Goal: Navigation & Orientation: Go to known website

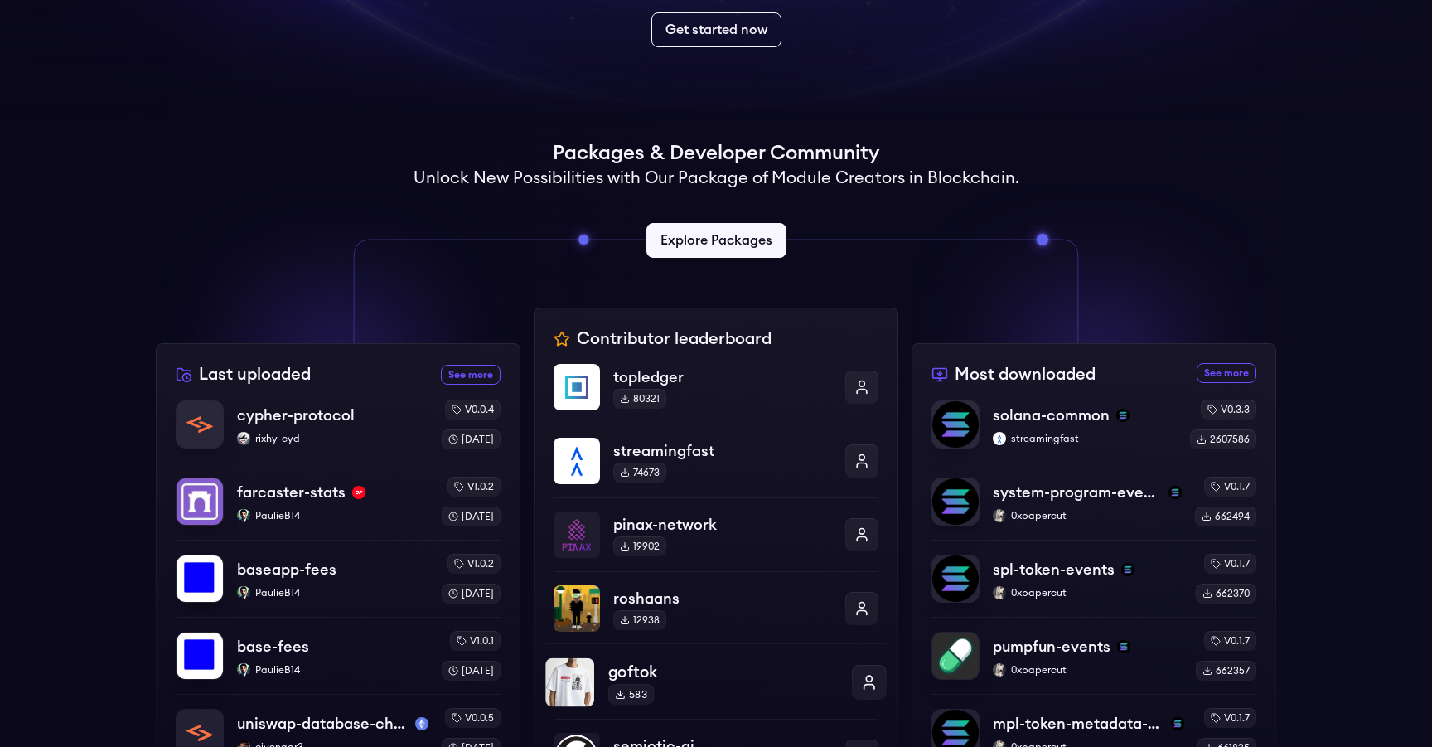
scroll to position [278, 0]
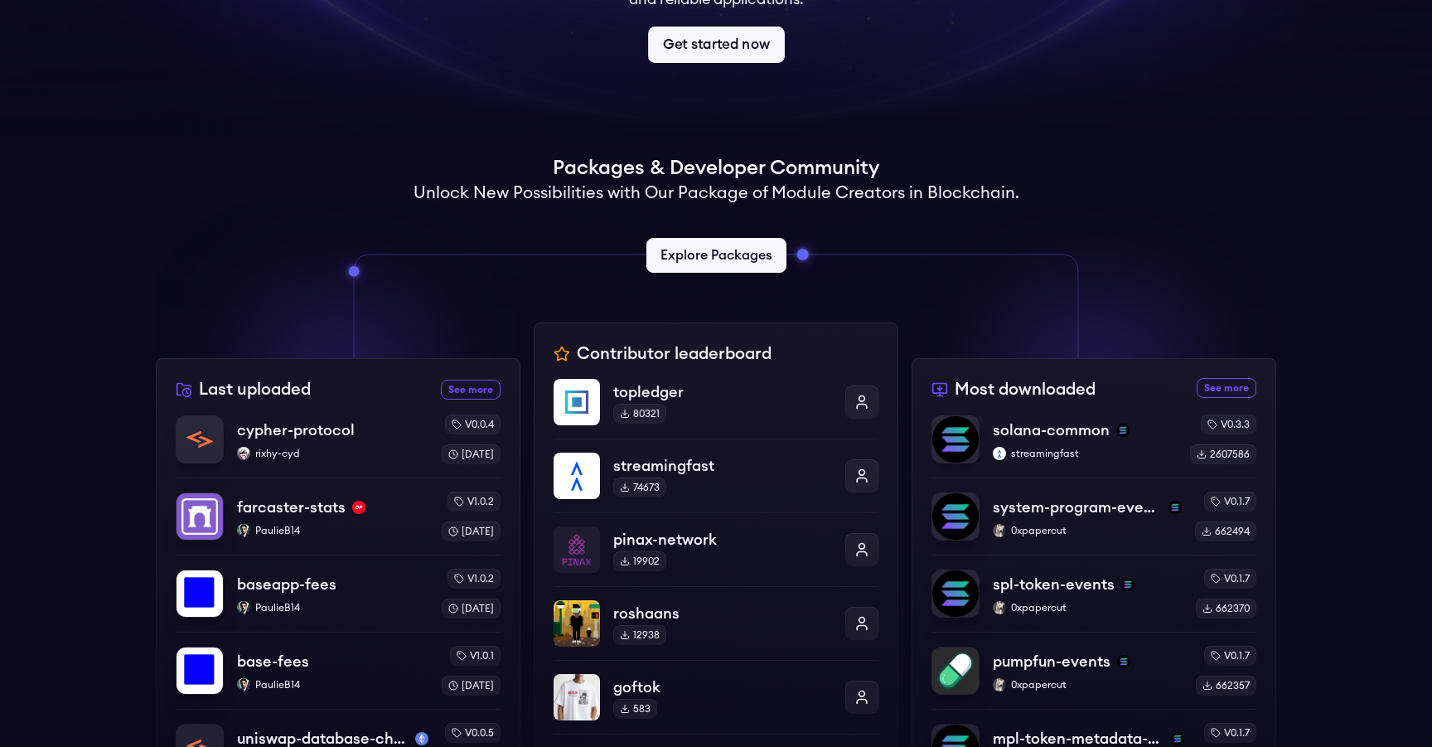
click at [711, 63] on link "Get started now" at bounding box center [716, 45] width 137 height 36
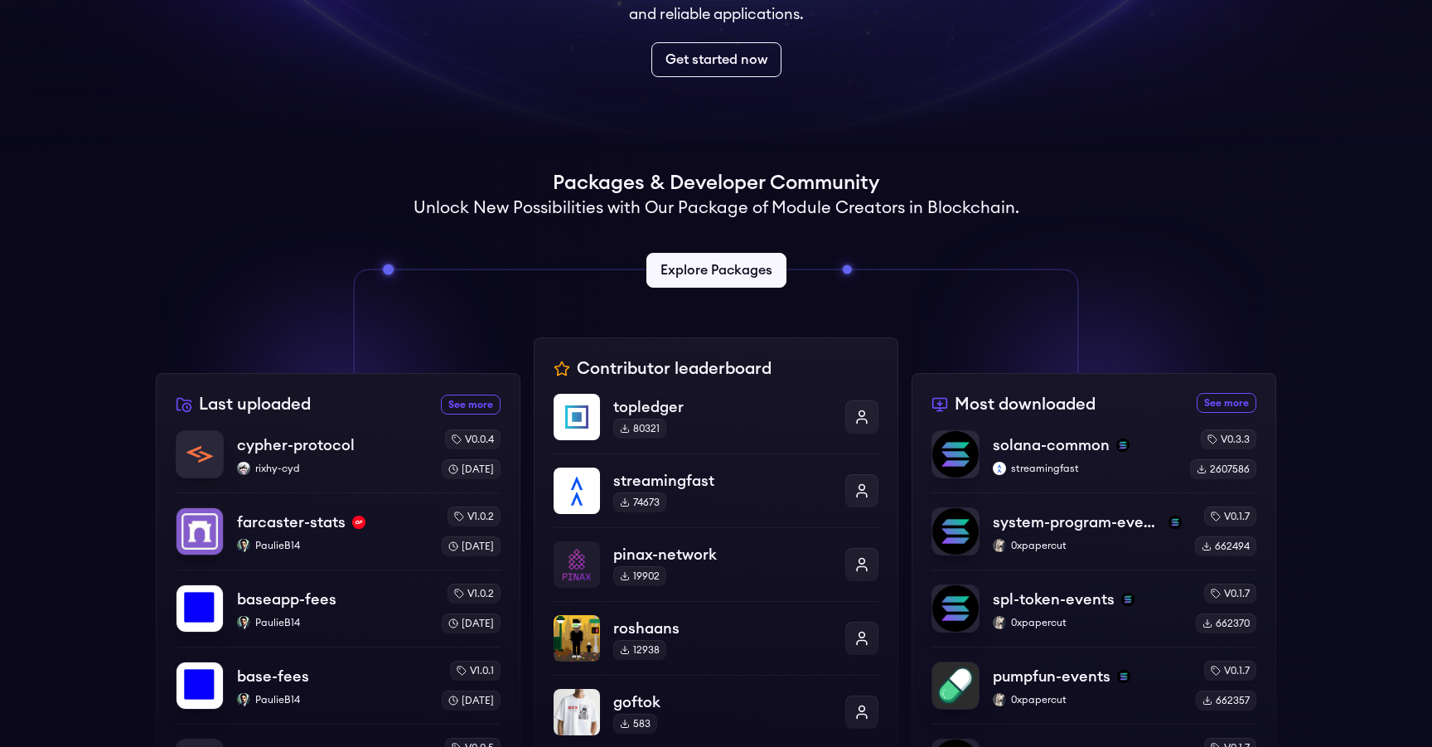
scroll to position [313, 0]
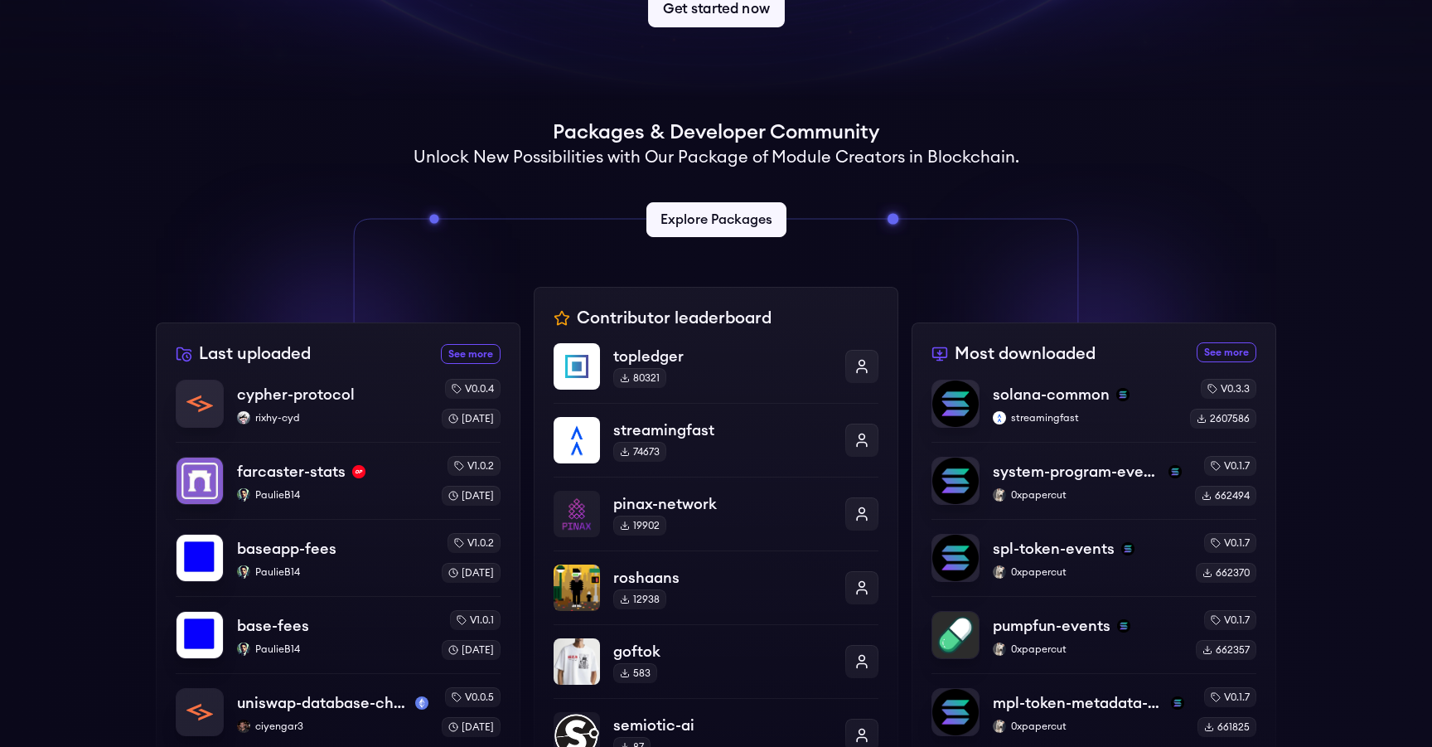
click at [728, 27] on link "Get started now" at bounding box center [716, 9] width 137 height 36
